Goal: Task Accomplishment & Management: Manage account settings

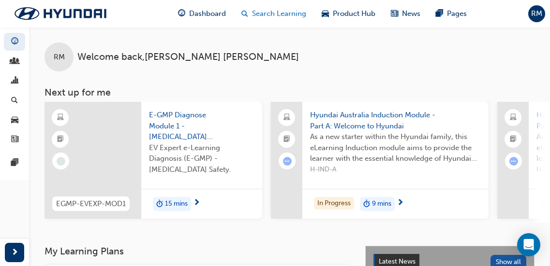
click at [273, 13] on span "Search Learning" at bounding box center [279, 13] width 54 height 11
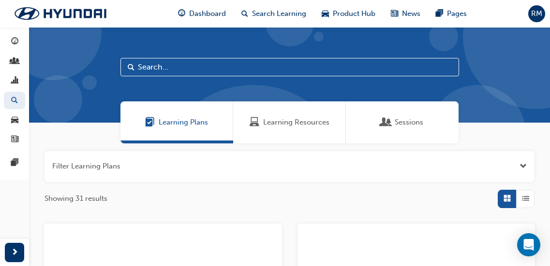
click at [261, 126] on div "Learning Resources" at bounding box center [289, 122] width 80 height 11
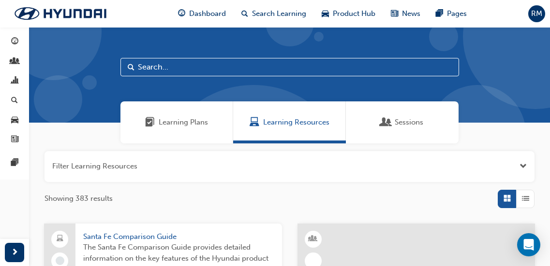
click at [183, 65] on input "text" at bounding box center [289, 67] width 338 height 18
type input "ECO"
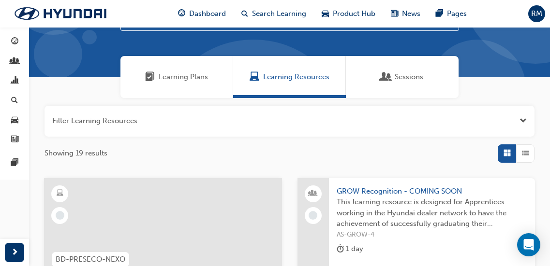
scroll to position [97, 0]
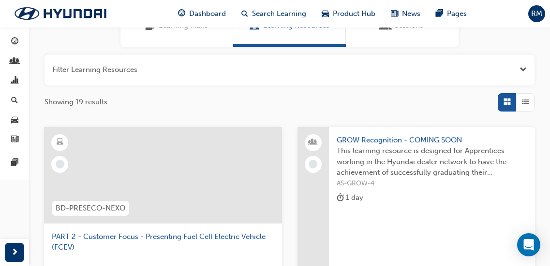
click at [530, 100] on div "button" at bounding box center [525, 102] width 18 height 18
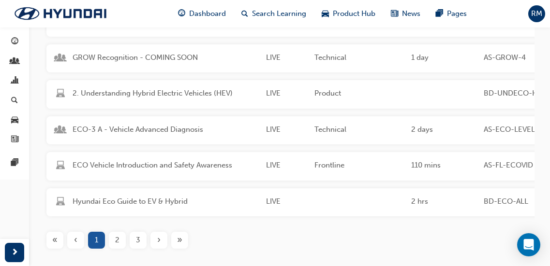
scroll to position [242, 0]
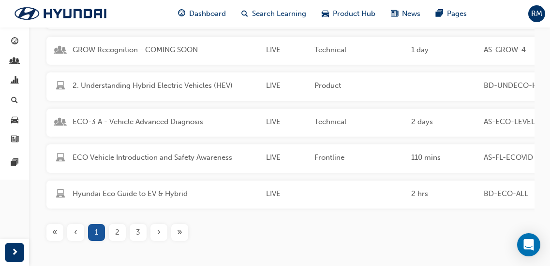
click at [118, 238] on span "2" at bounding box center [117, 232] width 4 height 11
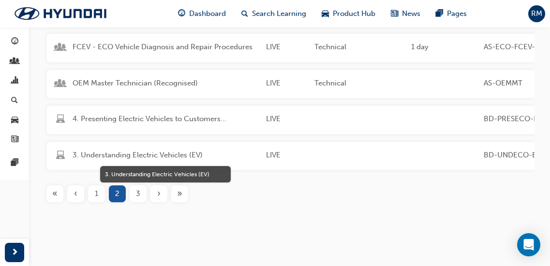
scroll to position [302, 0]
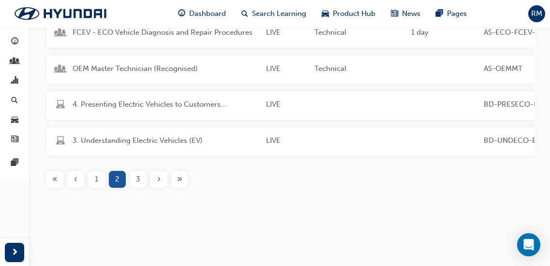
click at [135, 188] on div "Name Status Stream Duration Code Description 2. Presenting Electric Vehicles to…" at bounding box center [289, 66] width 490 height 275
click at [135, 186] on div "3" at bounding box center [138, 179] width 17 height 17
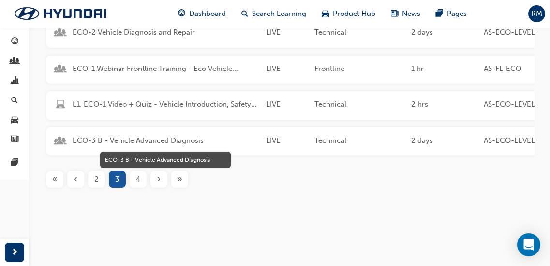
click at [145, 135] on span "ECO-3 B - Vehicle Advanced Diagnosis" at bounding box center [166, 140] width 186 height 11
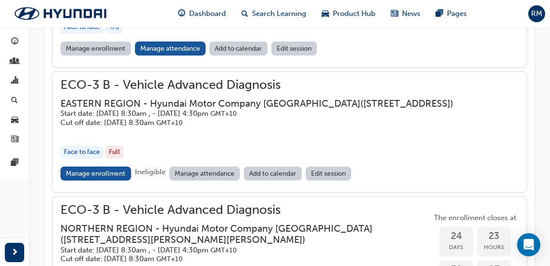
scroll to position [1022, 0]
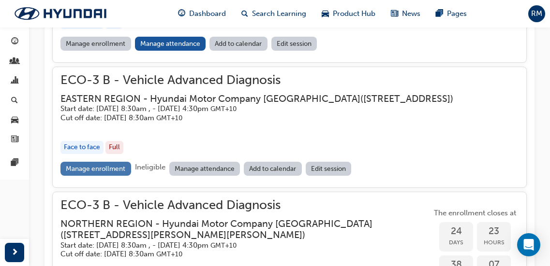
click at [123, 176] on link "Manage enrollment" at bounding box center [95, 169] width 71 height 14
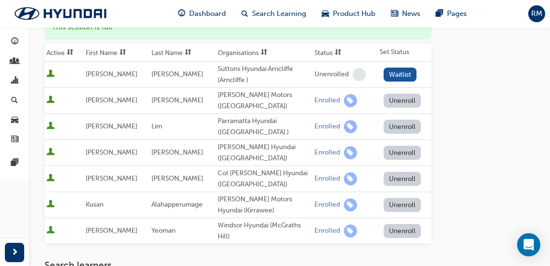
scroll to position [145, 0]
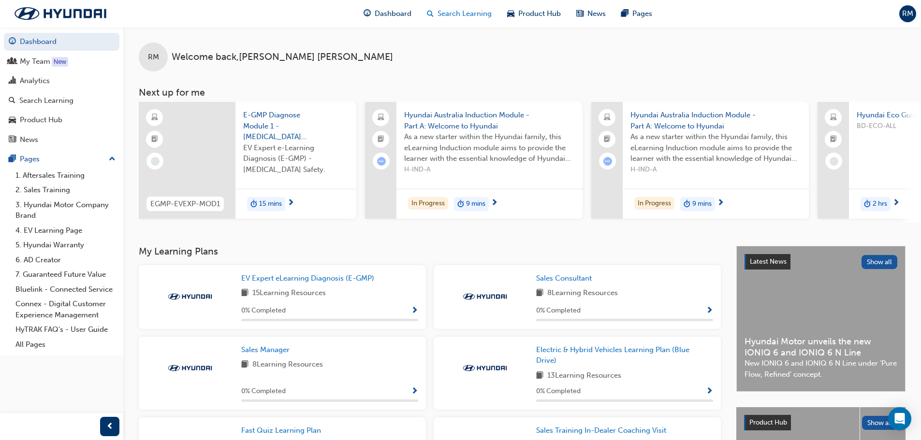
click at [446, 8] on div "Search Learning" at bounding box center [459, 14] width 80 height 20
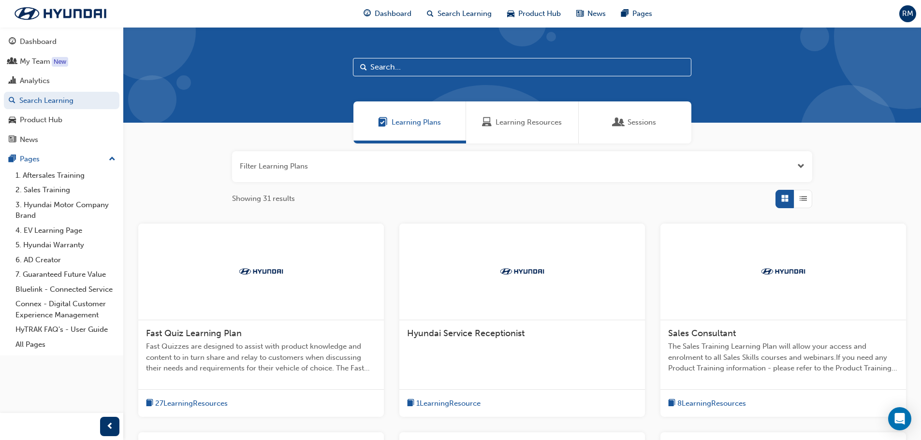
click at [417, 69] on input "text" at bounding box center [522, 67] width 338 height 18
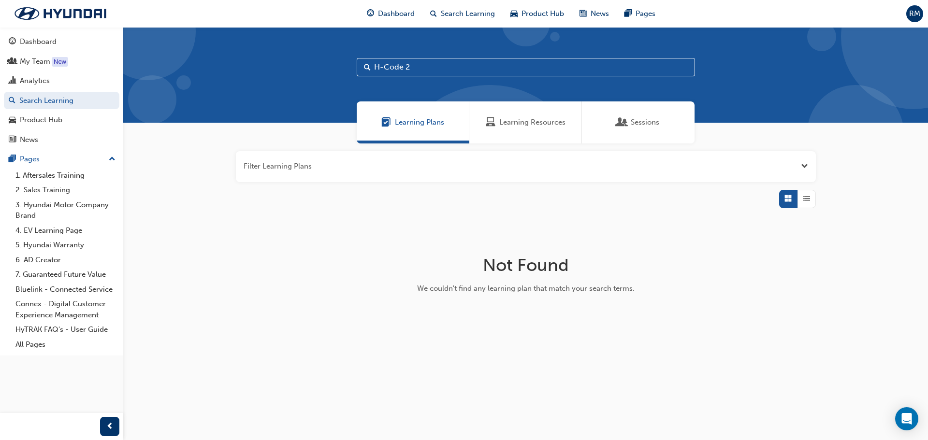
type input "H-Code 2"
click at [522, 111] on div "Learning Resources" at bounding box center [525, 123] width 113 height 42
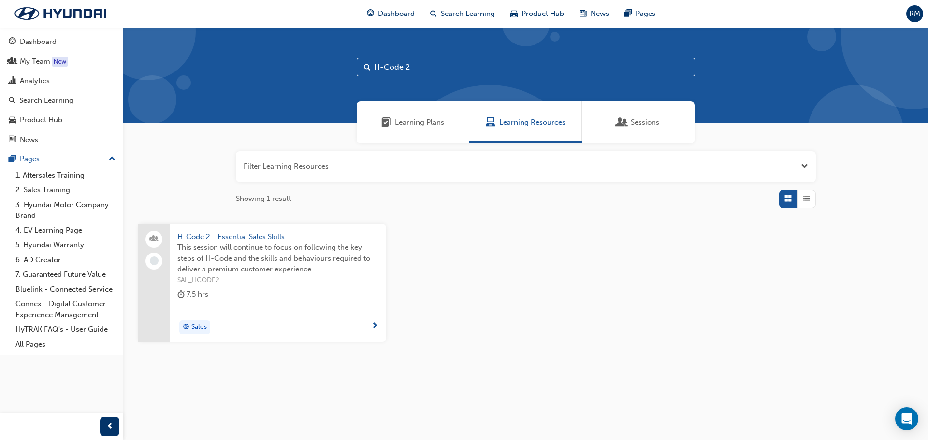
click at [274, 277] on span "SAL_HCODE2" at bounding box center [277, 280] width 201 height 11
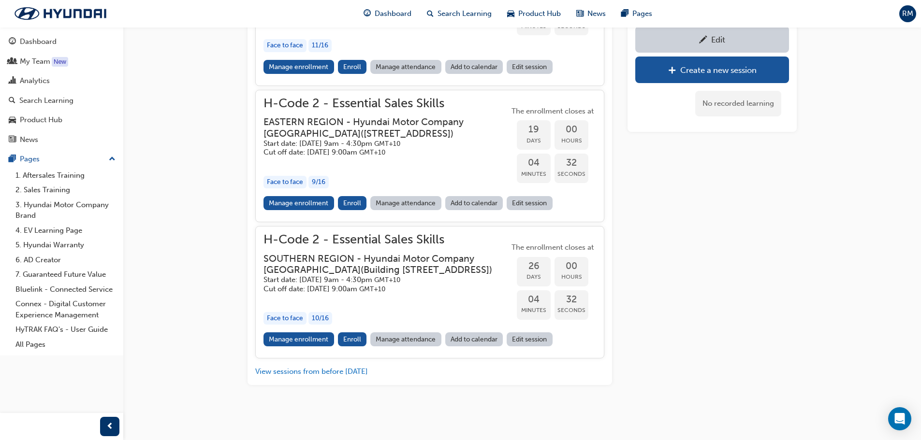
scroll to position [621, 0]
click at [291, 370] on button "View sessions from before [DATE]" at bounding box center [311, 371] width 113 height 11
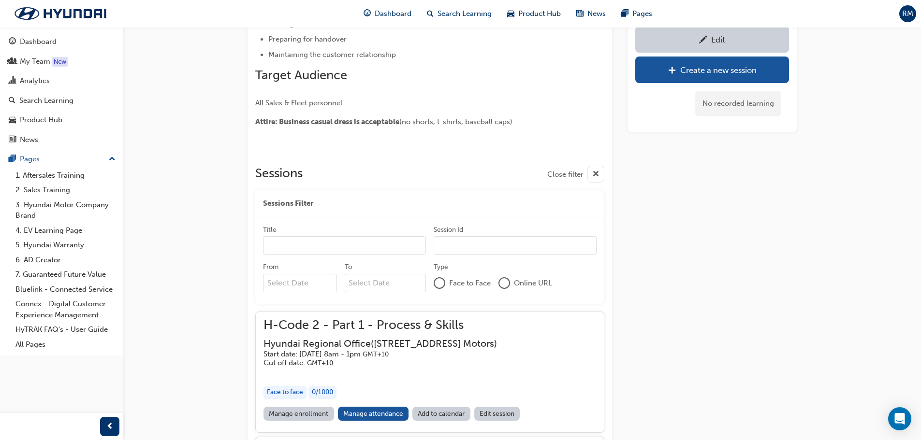
scroll to position [4732, 0]
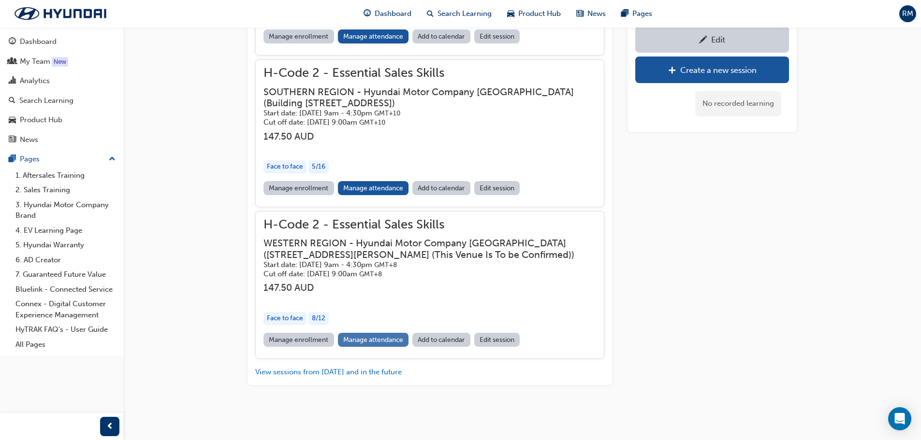
click at [363, 336] on link "Manage attendance" at bounding box center [373, 340] width 71 height 14
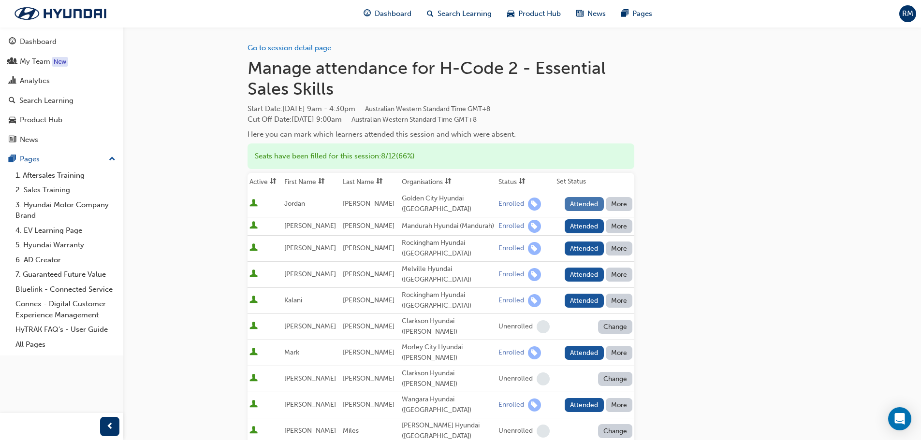
click at [592, 199] on button "Attended" at bounding box center [584, 204] width 39 height 14
click at [627, 230] on button "More" at bounding box center [619, 226] width 27 height 14
click at [612, 248] on div "Absent" at bounding box center [605, 253] width 23 height 11
click at [599, 256] on button "Attended" at bounding box center [584, 249] width 39 height 14
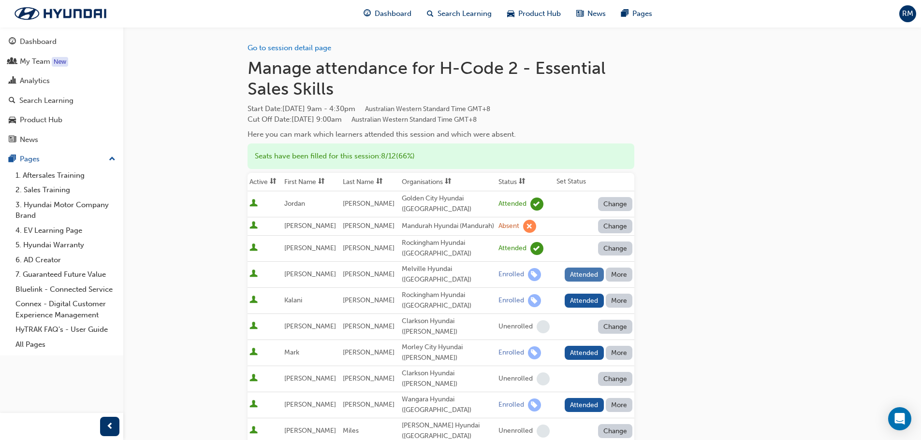
click at [568, 277] on button "Attended" at bounding box center [584, 275] width 39 height 14
click at [568, 300] on button "Attended" at bounding box center [584, 301] width 39 height 14
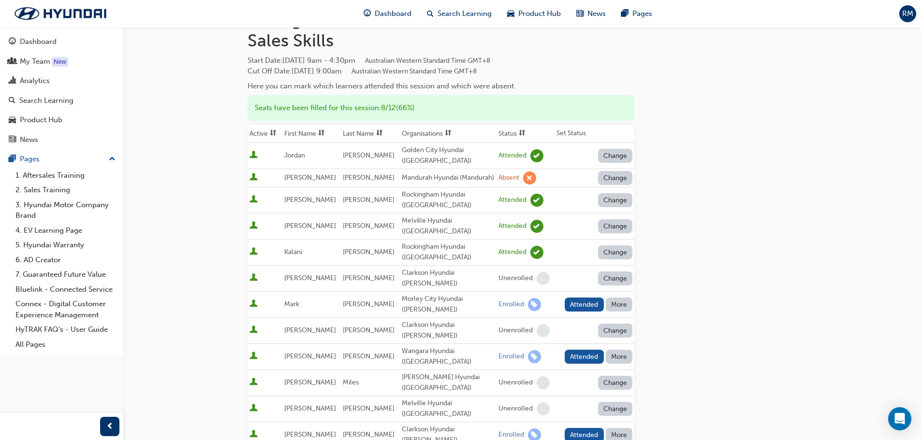
click at [623, 298] on button "More" at bounding box center [619, 305] width 27 height 14
click at [622, 355] on div "Unenrolled" at bounding box center [612, 352] width 37 height 11
click at [595, 350] on button "Attended" at bounding box center [584, 357] width 39 height 14
click at [579, 428] on button "Attended" at bounding box center [584, 435] width 39 height 14
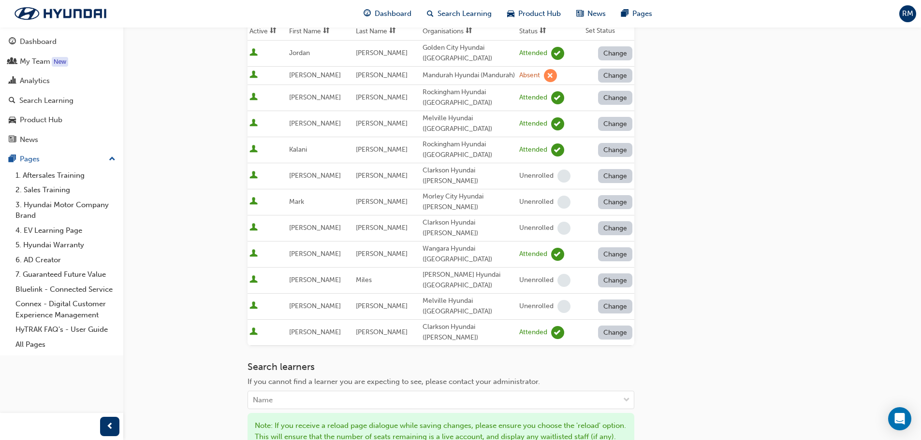
scroll to position [193, 0]
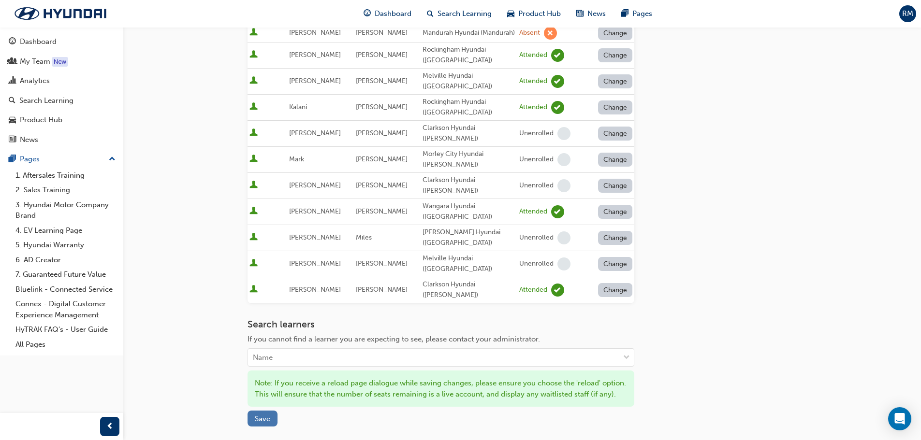
click at [251, 411] on button "Save" at bounding box center [262, 419] width 30 height 16
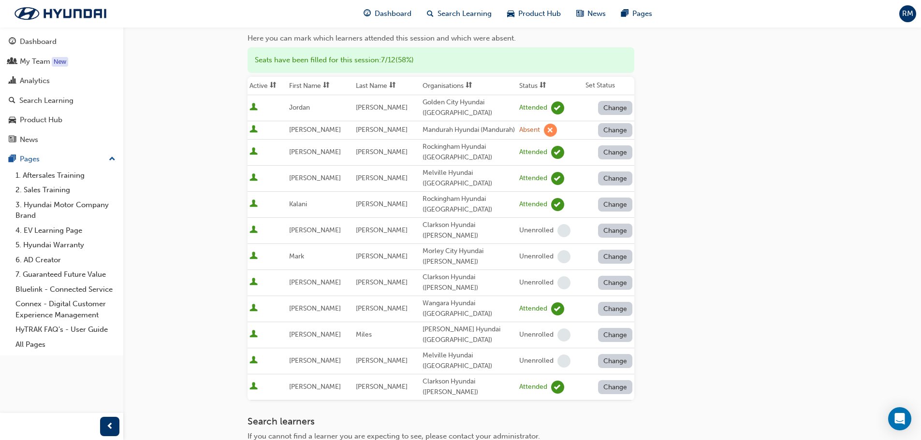
scroll to position [97, 0]
click at [455, 13] on span "Search Learning" at bounding box center [464, 13] width 54 height 11
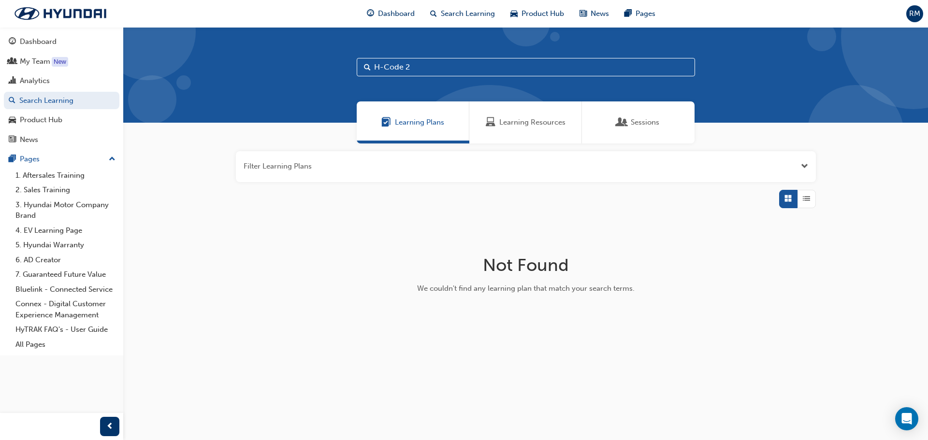
click at [498, 123] on div "Learning Resources" at bounding box center [526, 122] width 80 height 11
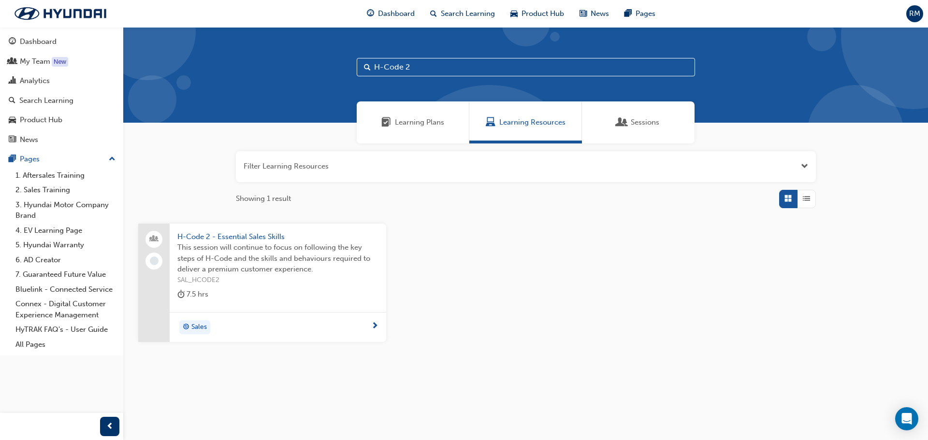
click at [279, 305] on div "H-Code 2 - Essential Sales Skills This session will continue to focus on follow…" at bounding box center [278, 268] width 217 height 88
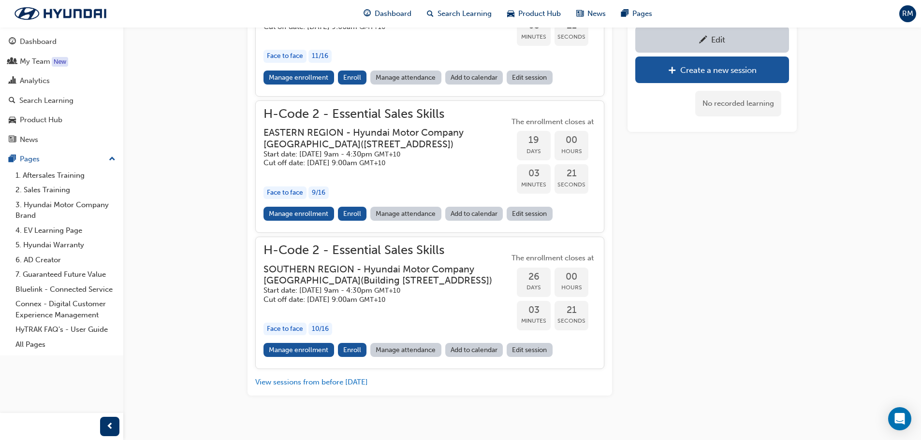
scroll to position [573, 0]
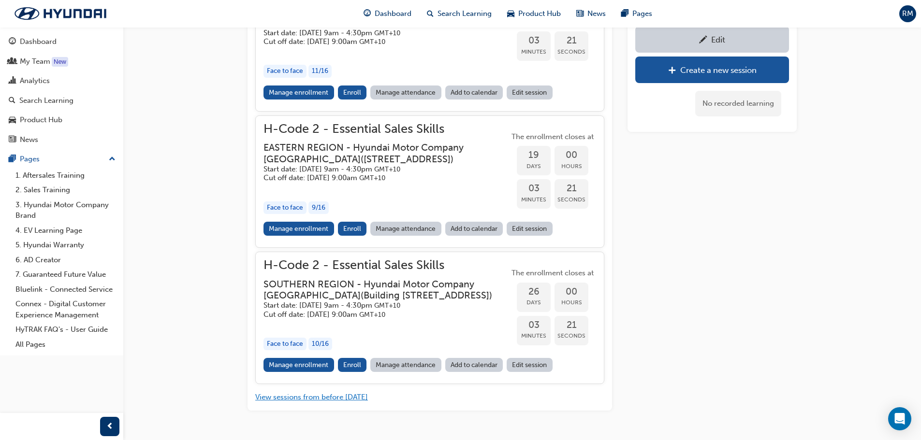
click at [309, 403] on button "View sessions from before [DATE]" at bounding box center [311, 397] width 113 height 11
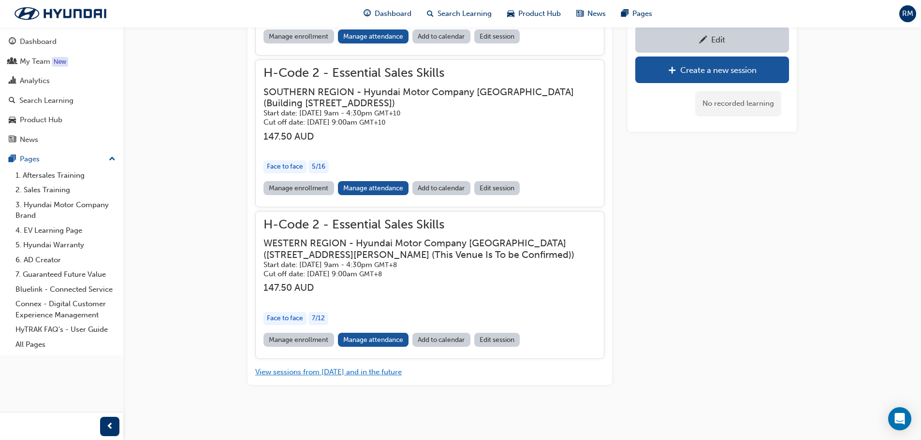
scroll to position [4732, 0]
click at [319, 335] on link "Manage enrollment" at bounding box center [298, 340] width 71 height 14
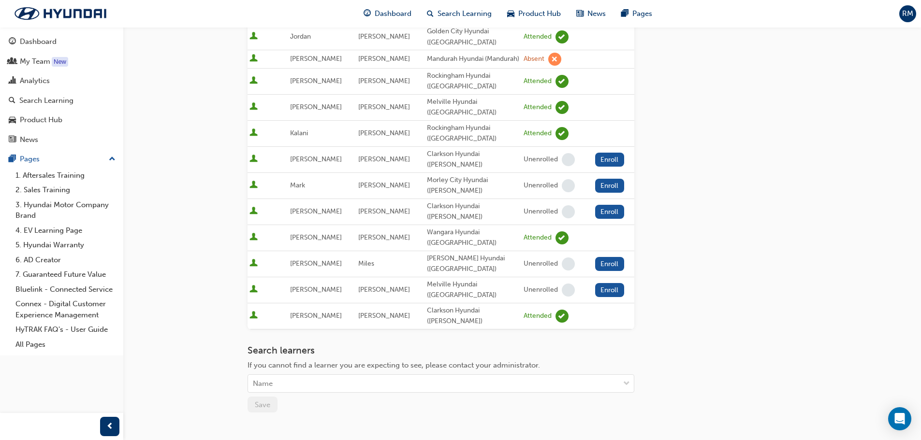
scroll to position [177, 0]
